Goal: Browse casually: Explore the website without a specific task or goal

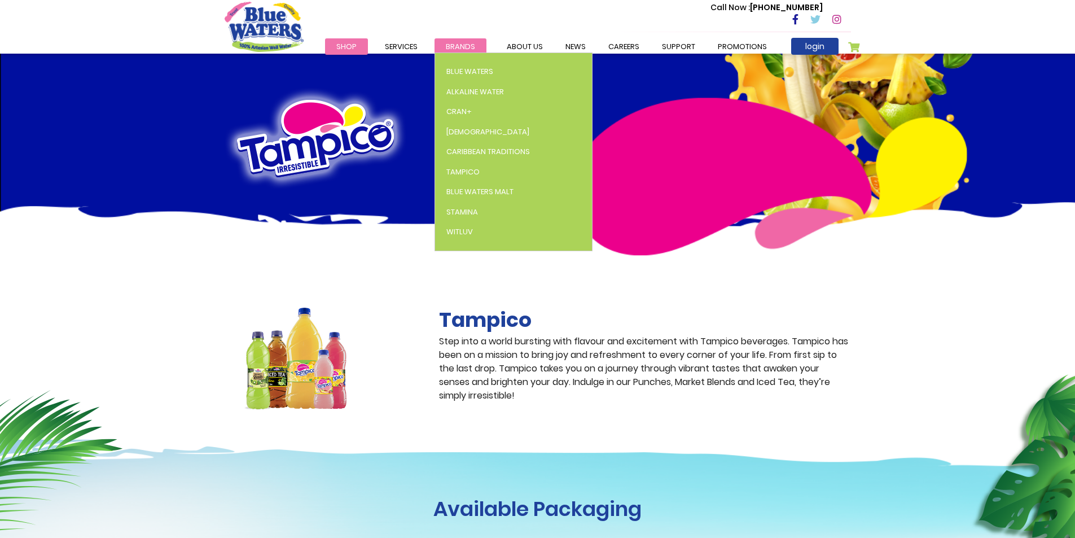
click at [450, 45] on span "Brands" at bounding box center [460, 46] width 29 height 11
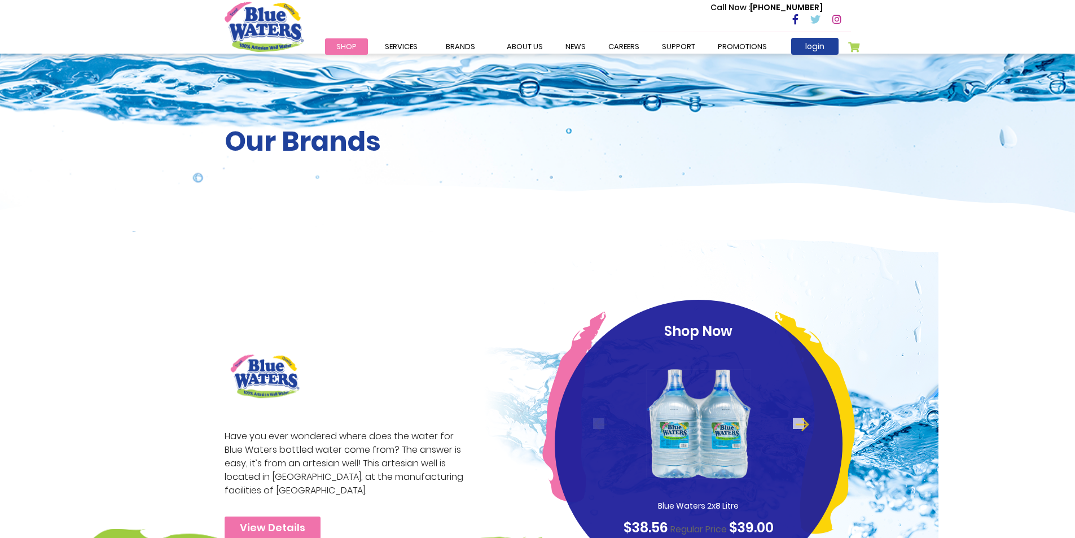
click at [352, 46] on span "Shop" at bounding box center [346, 46] width 20 height 11
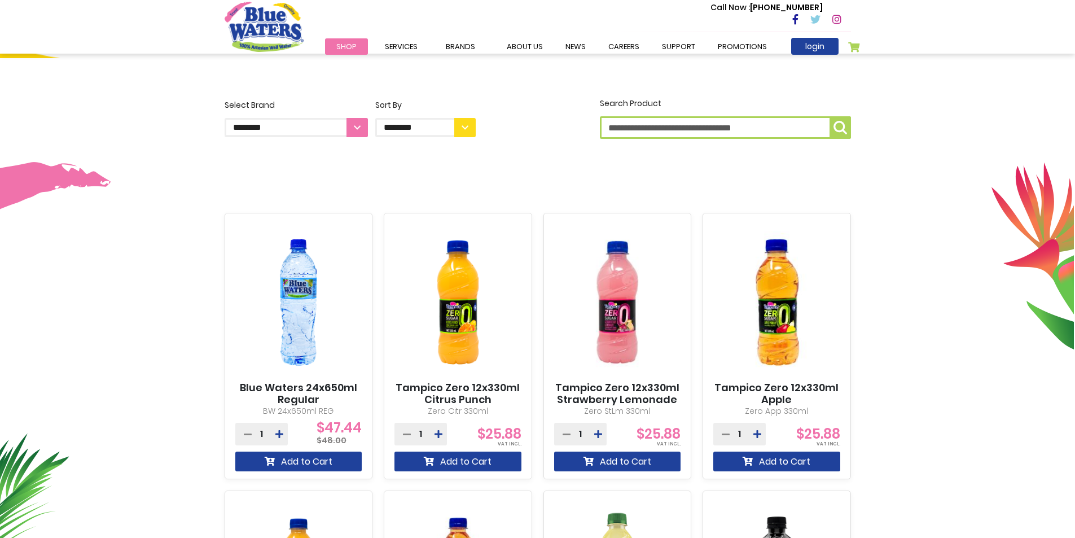
scroll to position [226, 0]
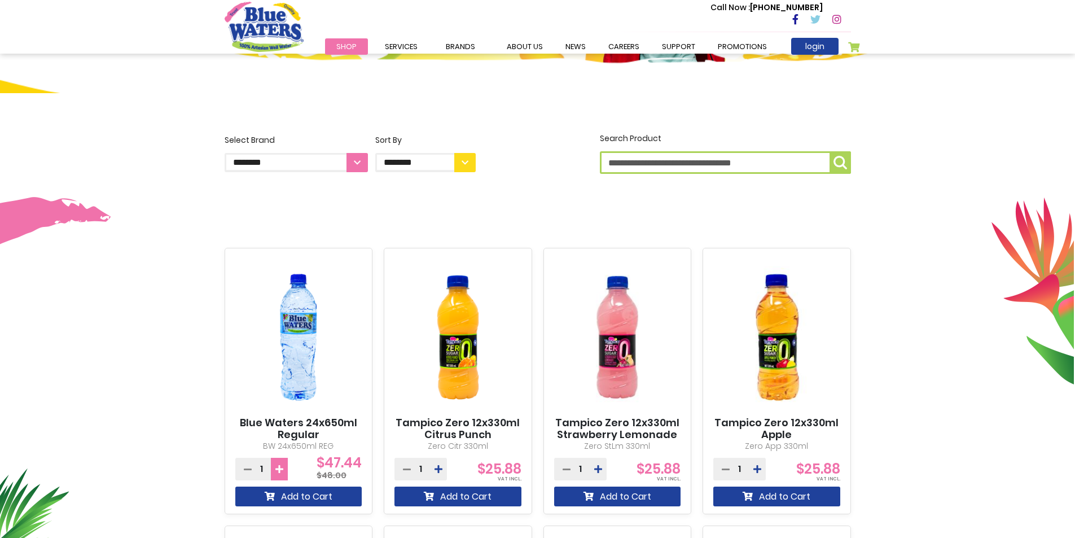
click at [272, 468] on button at bounding box center [279, 469] width 17 height 23
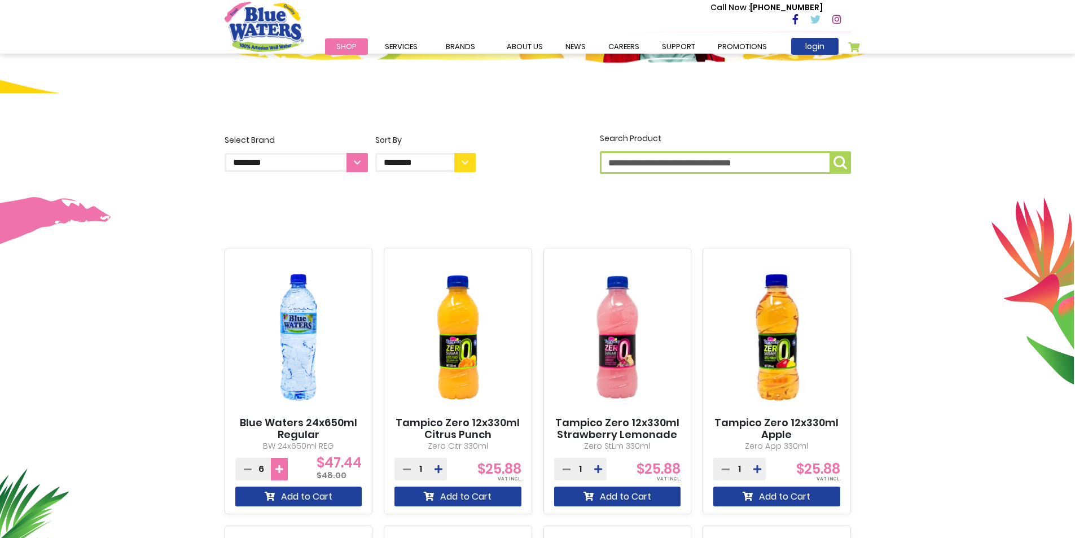
click at [272, 468] on button at bounding box center [279, 469] width 17 height 23
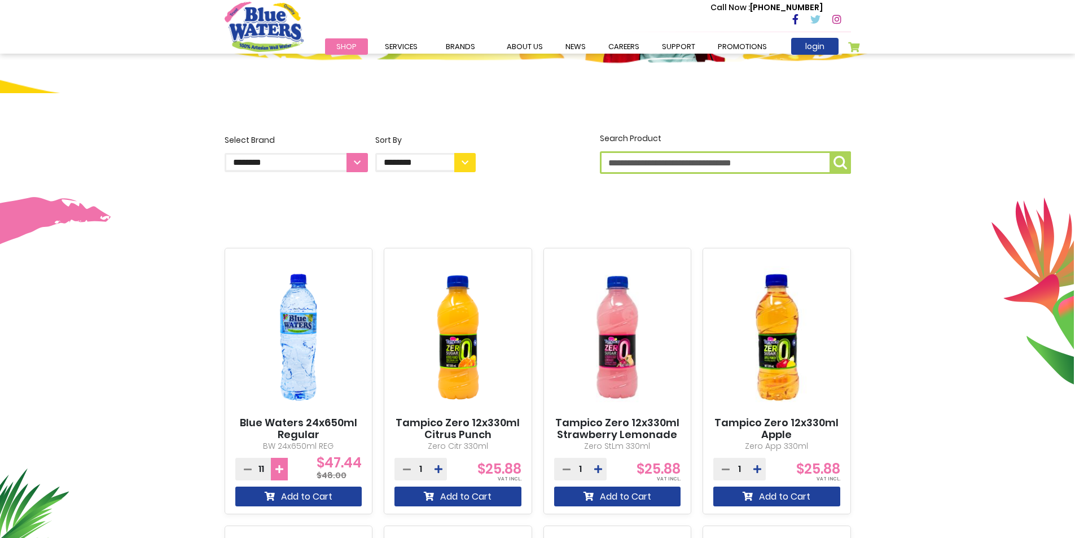
click at [272, 468] on button at bounding box center [279, 469] width 17 height 23
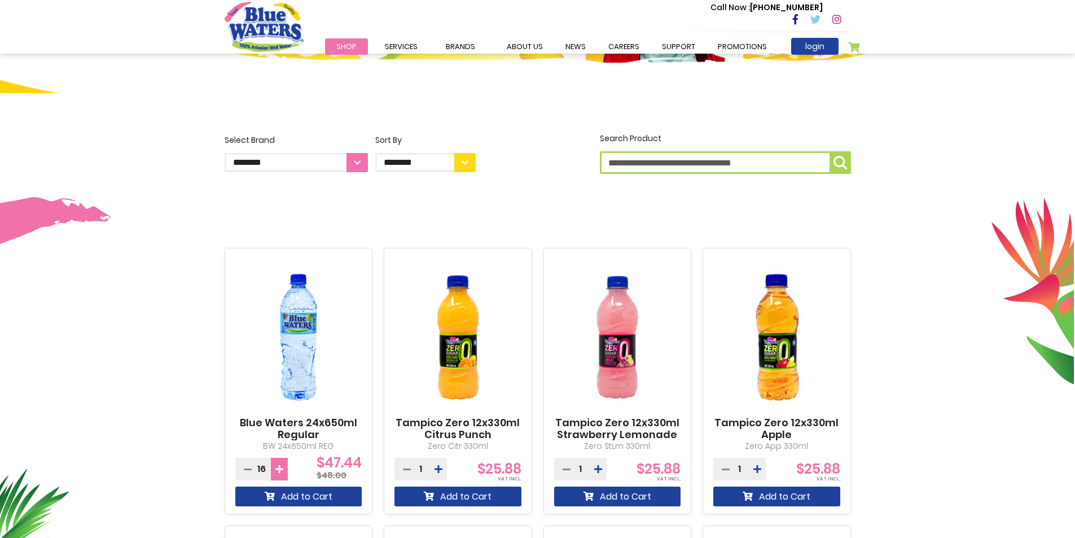
click at [272, 468] on button at bounding box center [279, 469] width 17 height 23
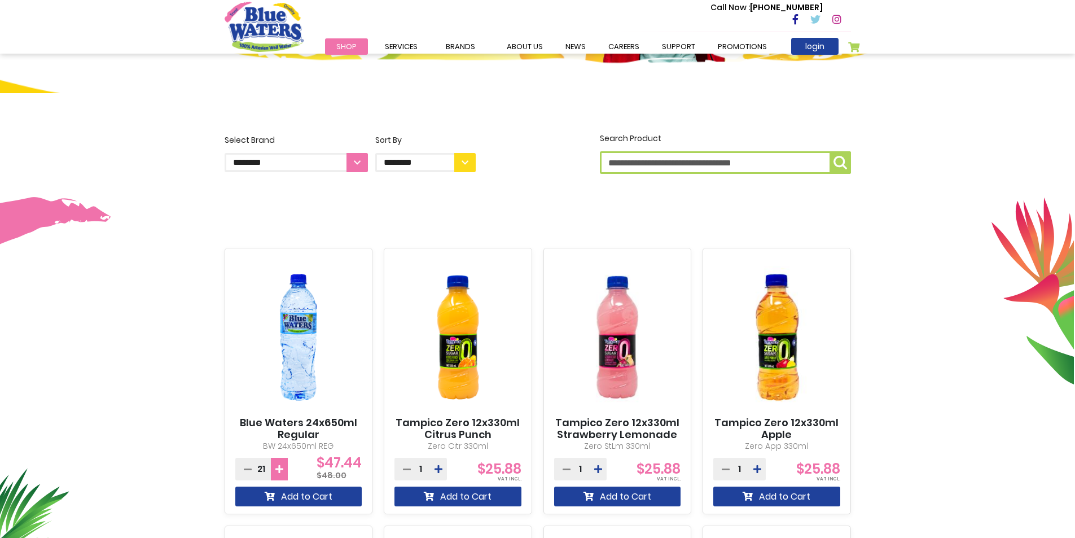
click at [272, 468] on button at bounding box center [279, 469] width 17 height 23
click at [252, 462] on button at bounding box center [243, 469] width 17 height 23
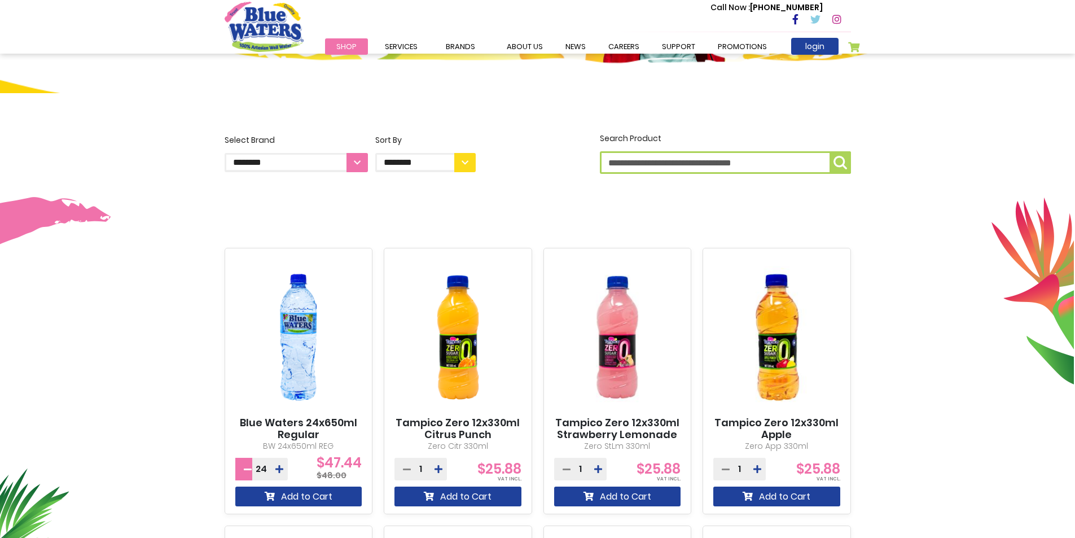
click at [249, 462] on button at bounding box center [243, 469] width 17 height 23
click at [249, 463] on button at bounding box center [243, 469] width 17 height 23
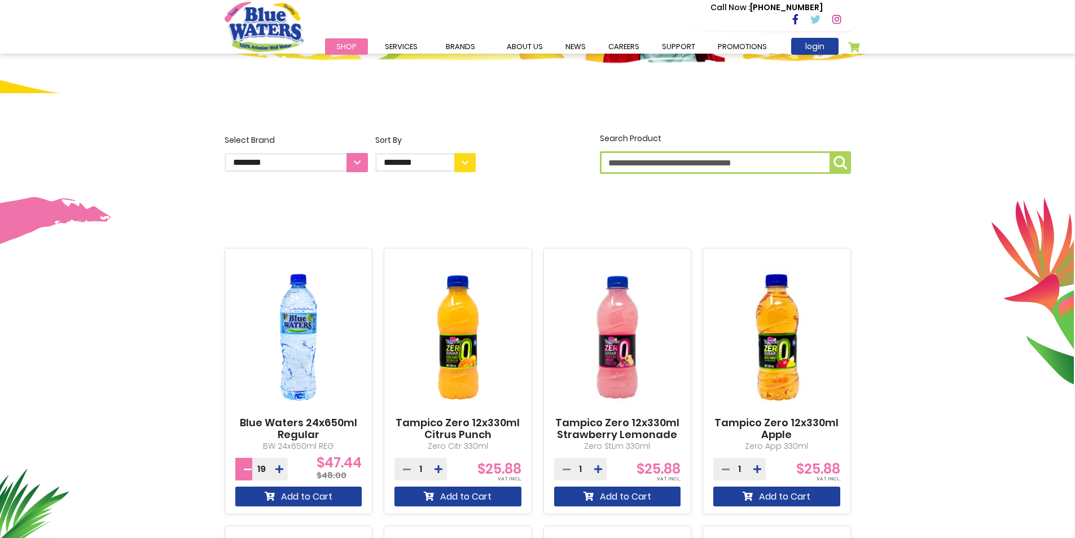
click at [249, 463] on button at bounding box center [243, 469] width 17 height 23
click at [249, 464] on icon at bounding box center [248, 468] width 8 height 9
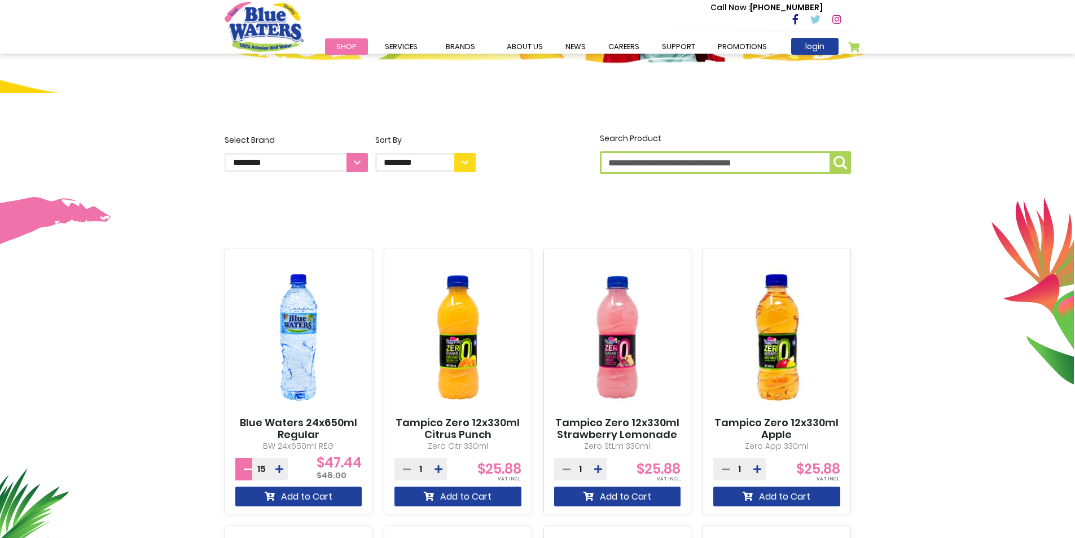
click at [249, 464] on icon at bounding box center [248, 468] width 8 height 9
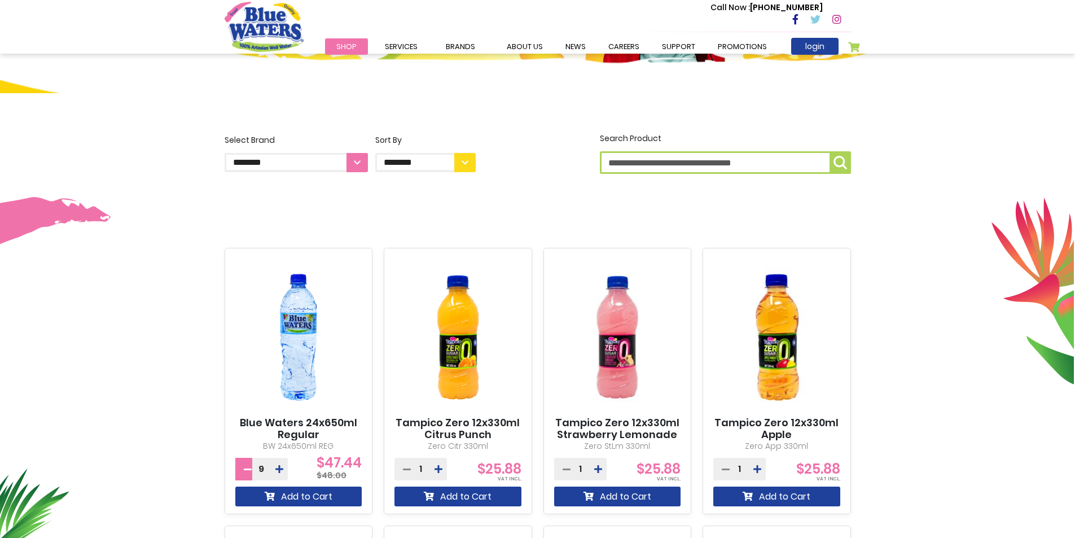
click at [249, 464] on icon at bounding box center [248, 468] width 8 height 9
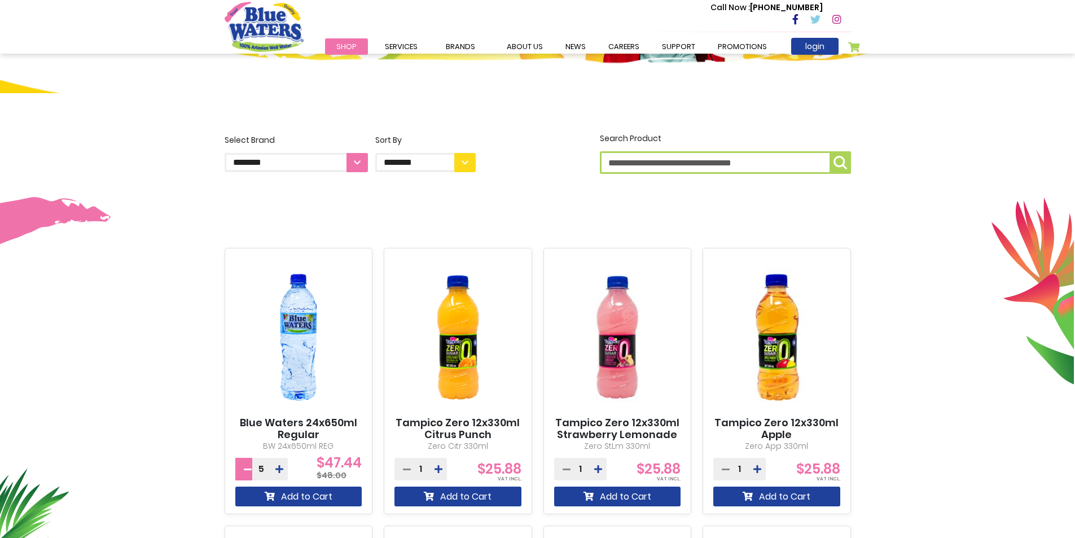
click at [249, 464] on icon at bounding box center [248, 468] width 8 height 9
click at [249, 465] on icon at bounding box center [248, 468] width 8 height 9
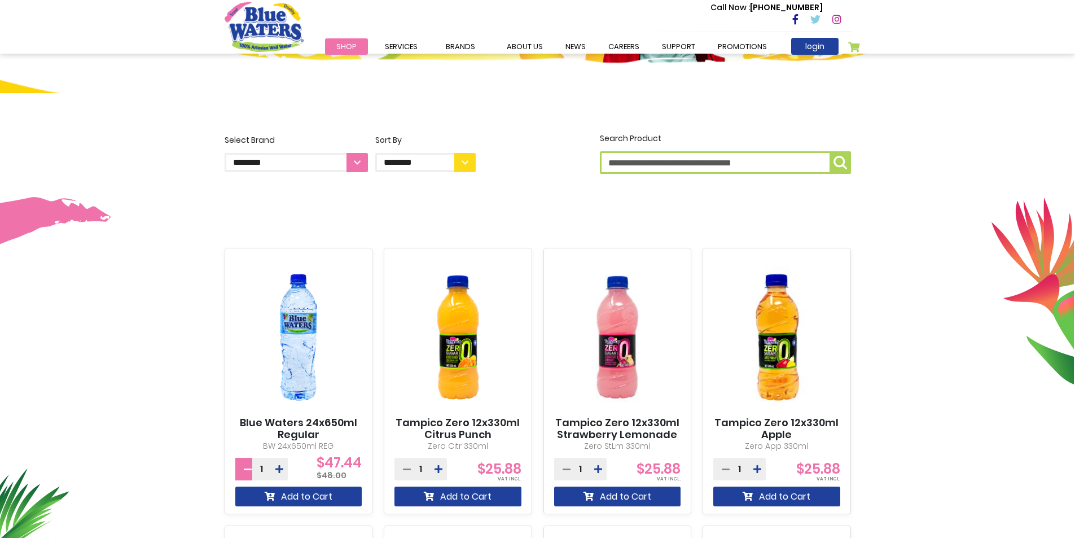
click at [249, 465] on icon at bounding box center [248, 468] width 8 height 9
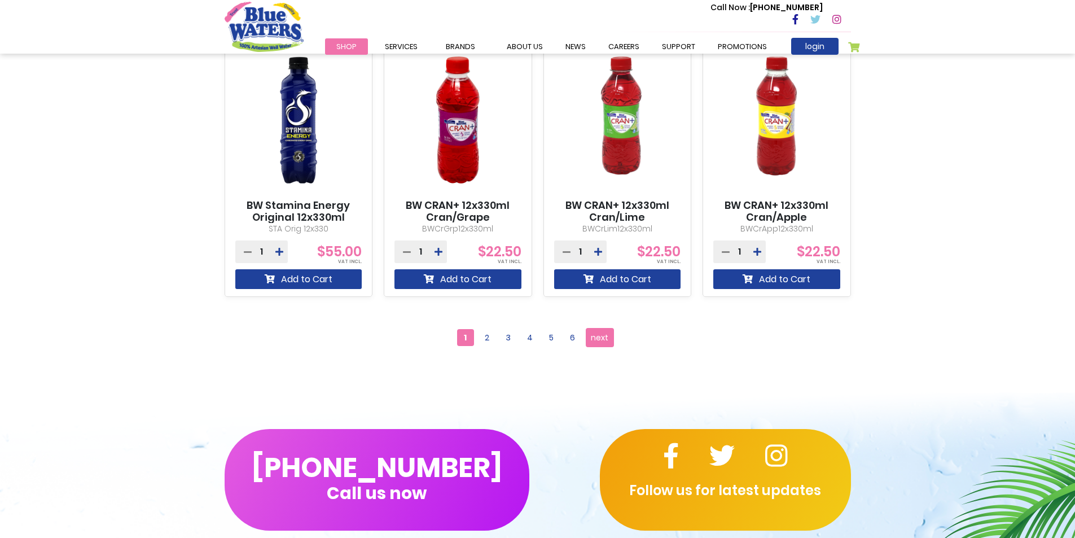
scroll to position [1016, 0]
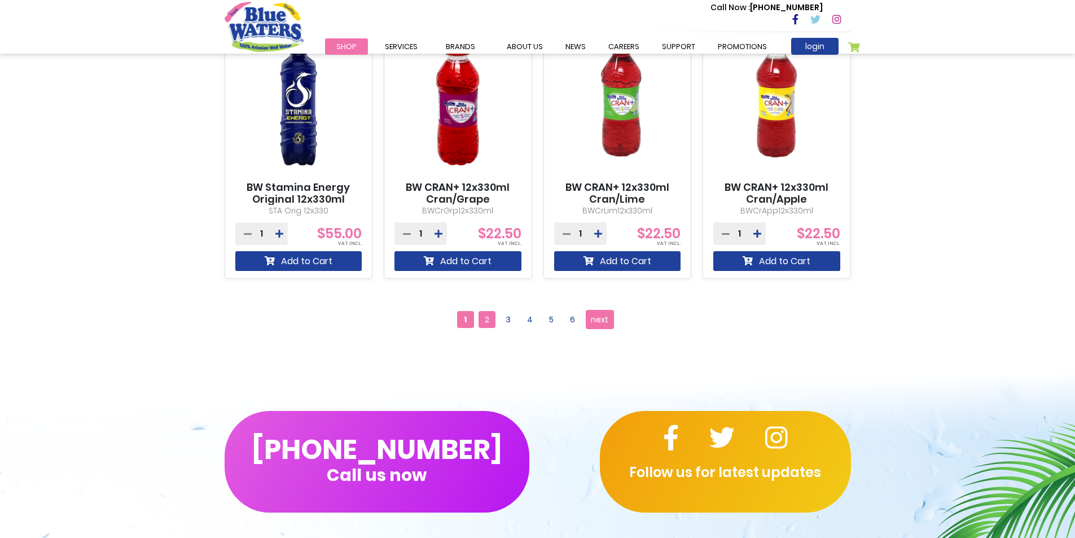
click at [485, 321] on span "2" at bounding box center [487, 319] width 17 height 17
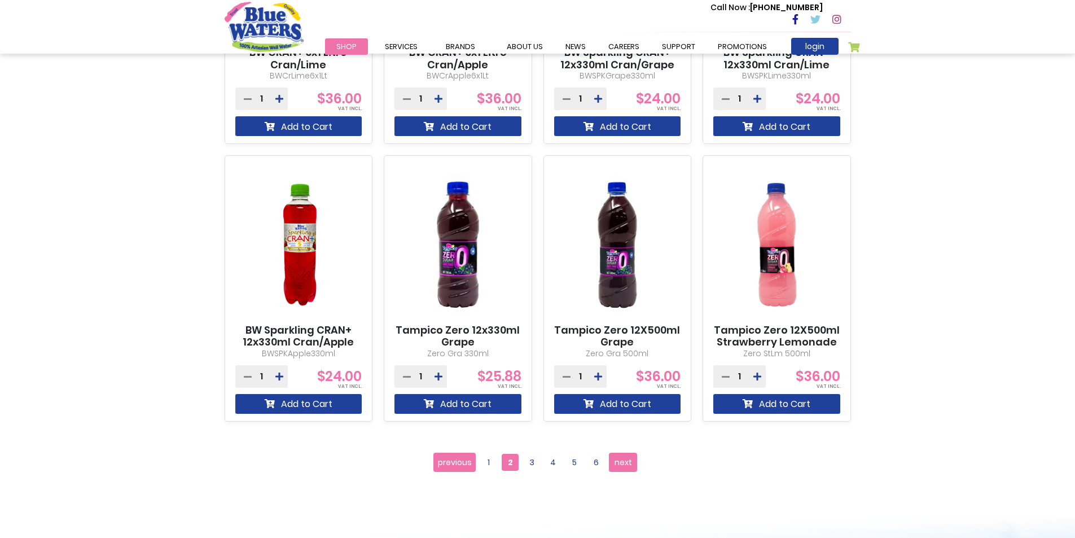
scroll to position [1016, 0]
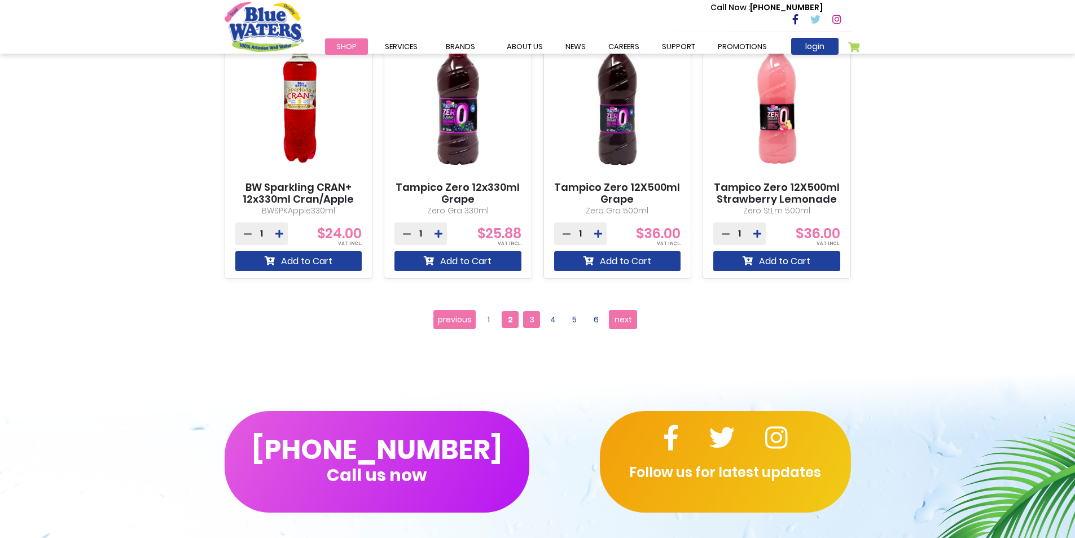
click at [524, 317] on span "3" at bounding box center [531, 319] width 17 height 17
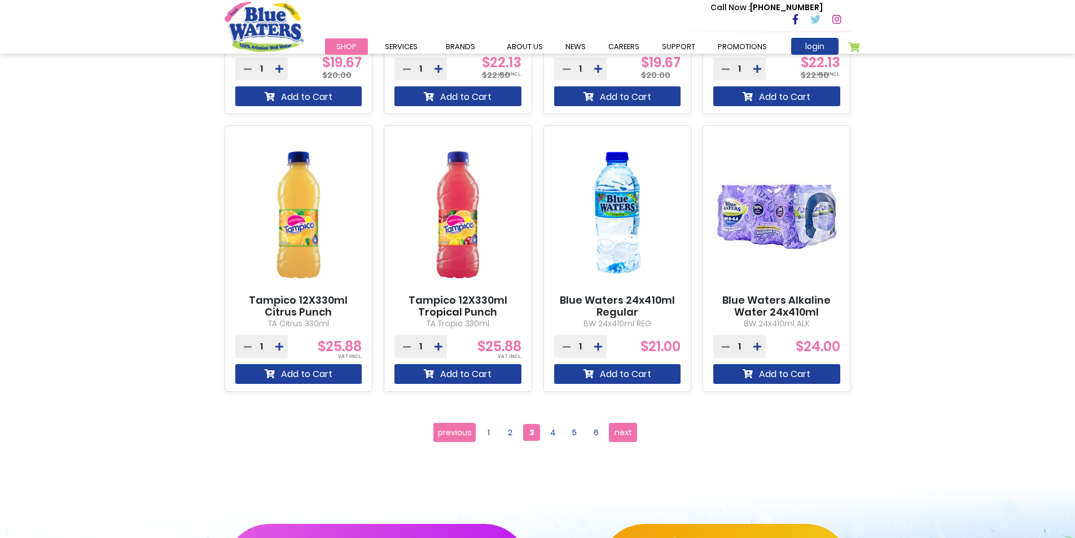
scroll to position [1072, 0]
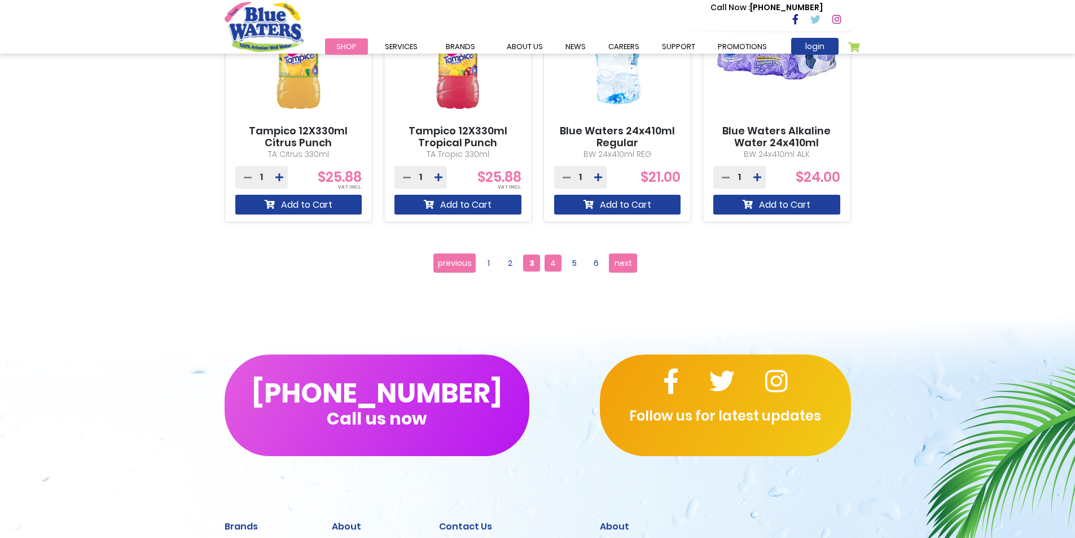
click at [557, 267] on span "4" at bounding box center [553, 262] width 17 height 17
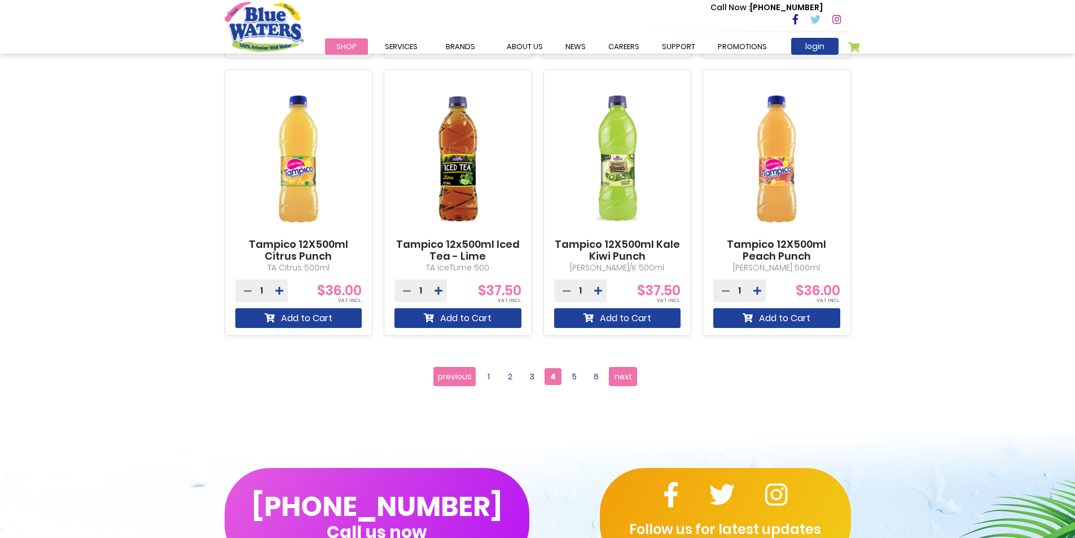
scroll to position [959, 0]
click at [570, 380] on span "5" at bounding box center [574, 375] width 17 height 17
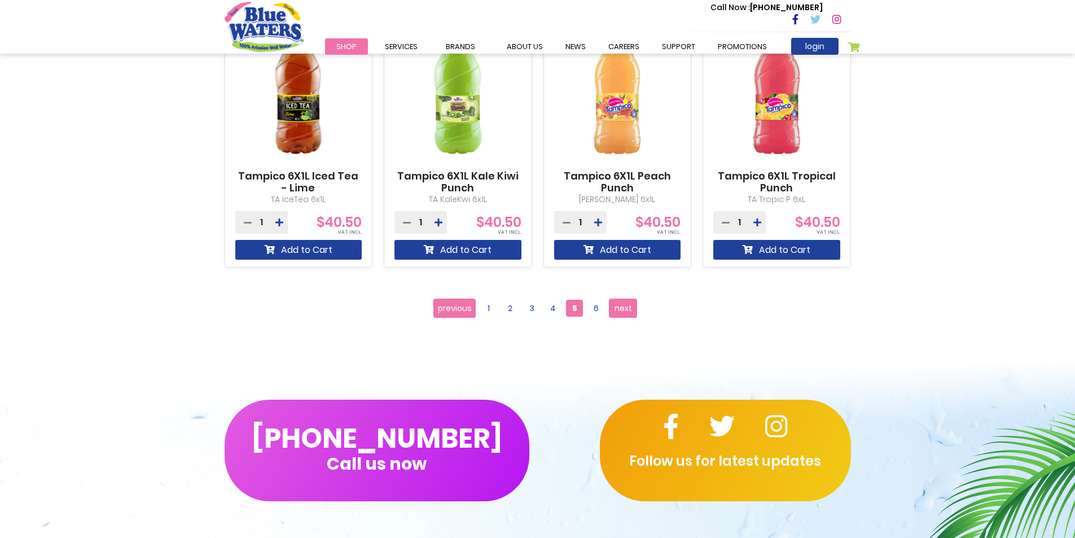
scroll to position [1129, 0]
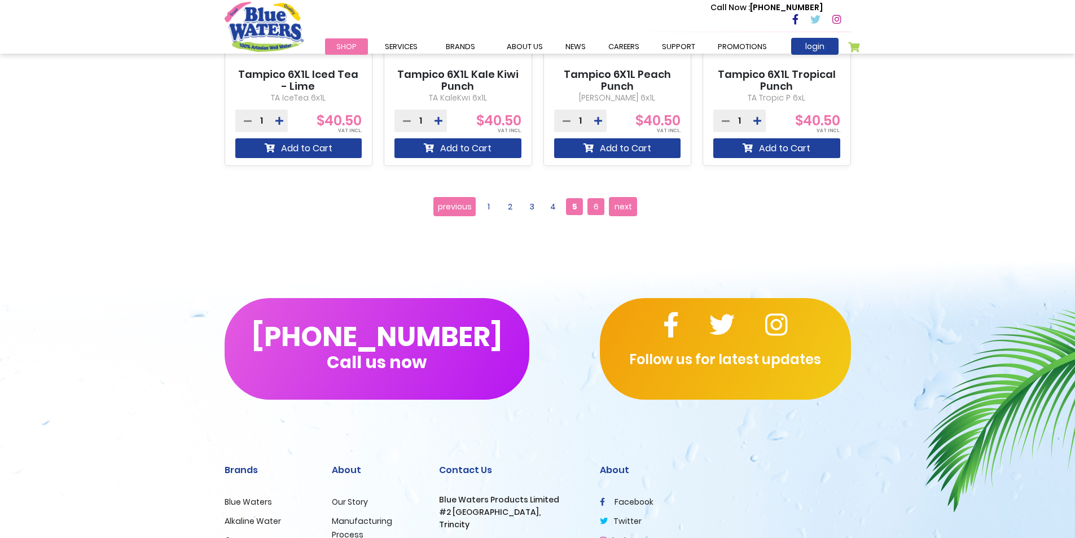
click at [594, 210] on span "6" at bounding box center [595, 206] width 17 height 17
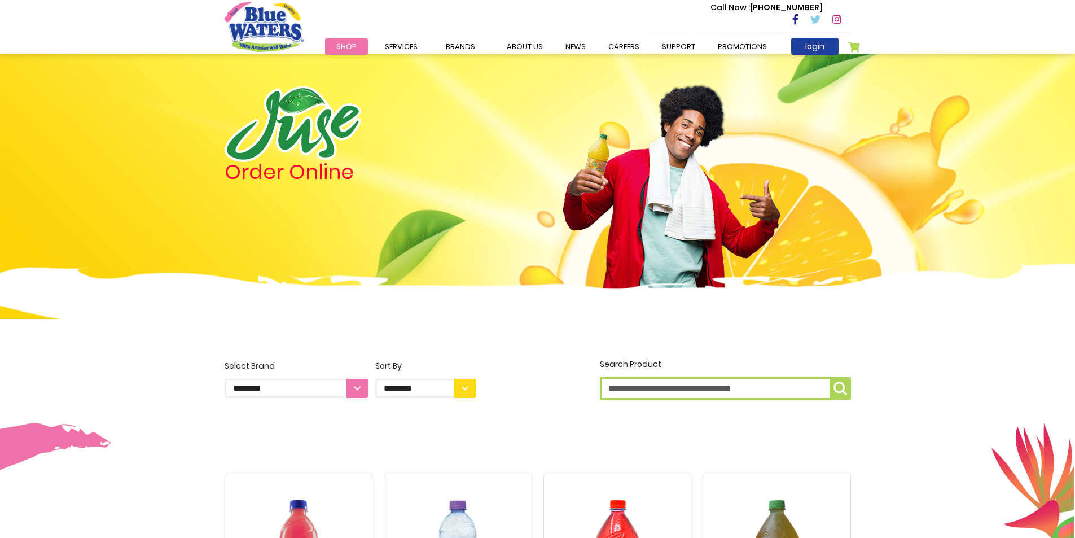
scroll to position [1129, 0]
